Goal: Task Accomplishment & Management: Use online tool/utility

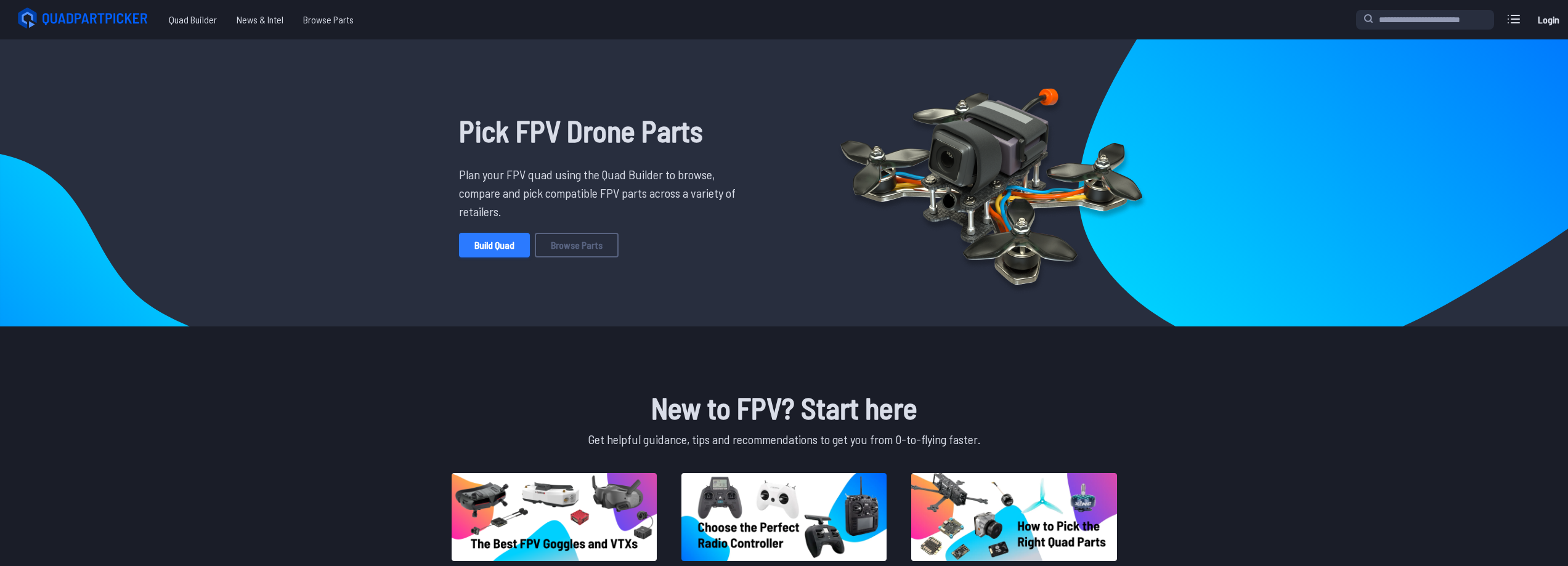
click at [502, 250] on link "Build Quad" at bounding box center [494, 245] width 71 height 24
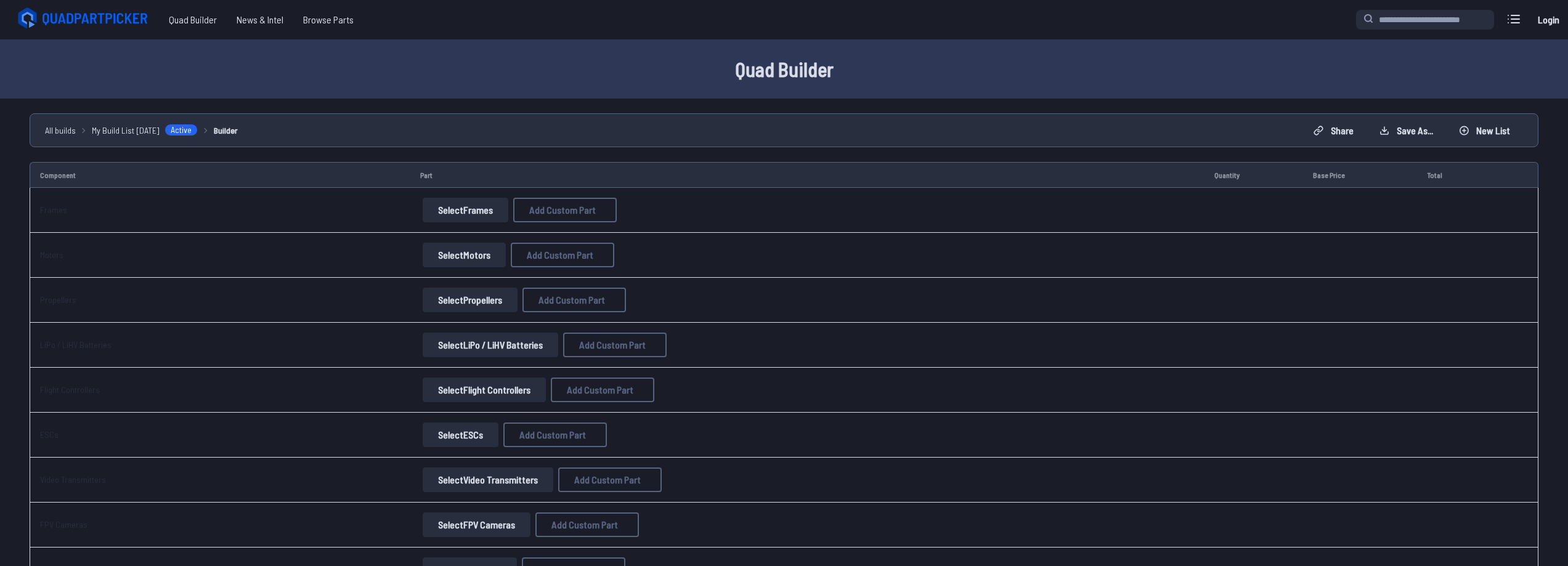
click at [442, 210] on button "Select Frames" at bounding box center [464, 210] width 85 height 24
click at [477, 202] on button "Select Frames" at bounding box center [464, 210] width 85 height 24
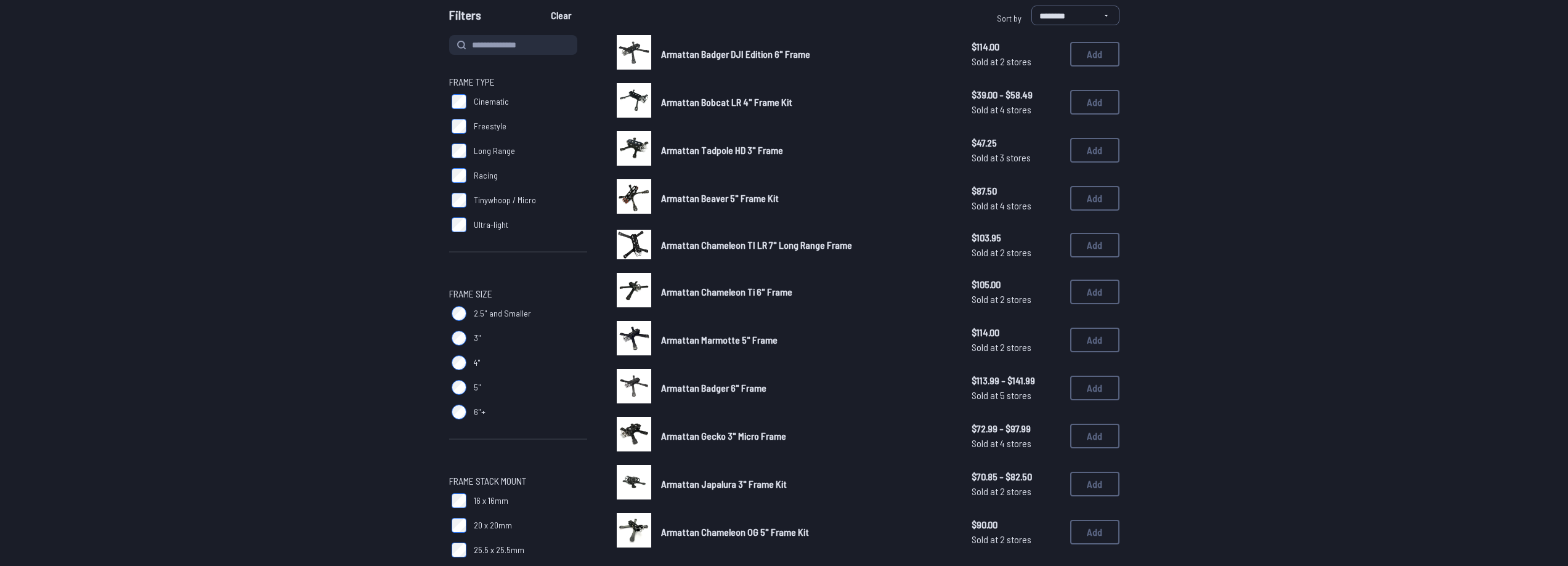
scroll to position [123, 0]
